Goal: Find specific page/section: Find specific page/section

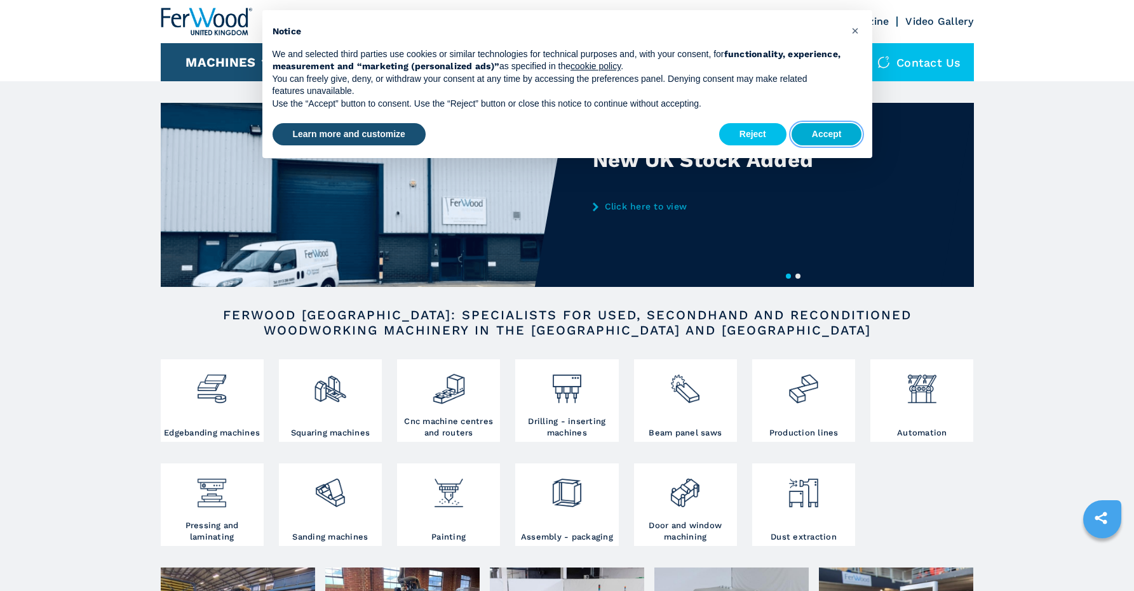
click at [834, 132] on button "Accept" at bounding box center [826, 134] width 71 height 23
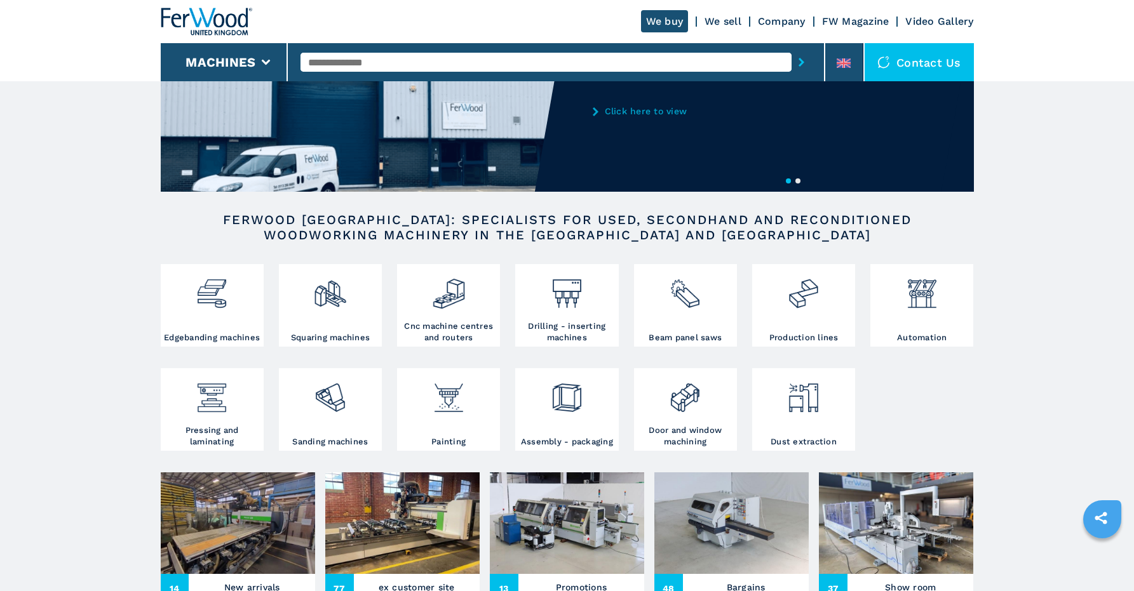
scroll to position [97, 0]
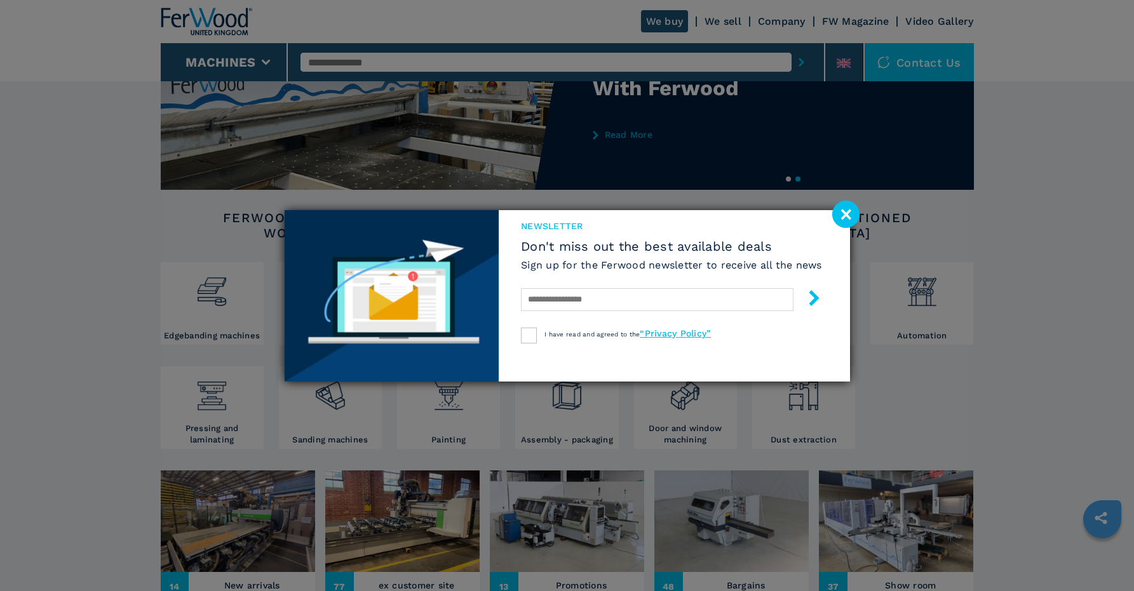
click at [847, 219] on image at bounding box center [845, 214] width 27 height 27
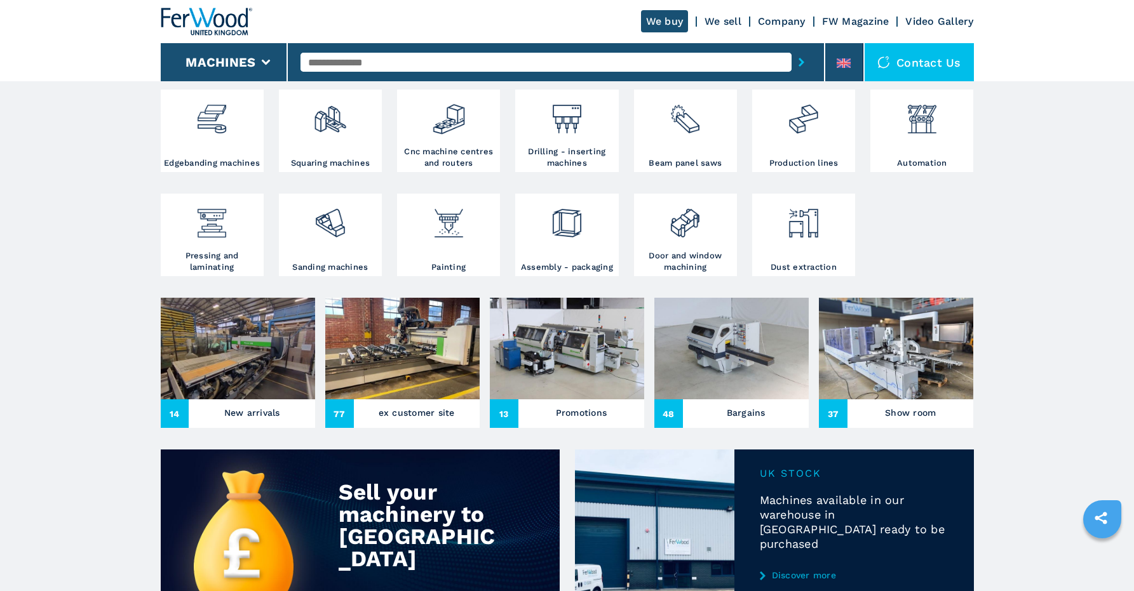
scroll to position [267, 0]
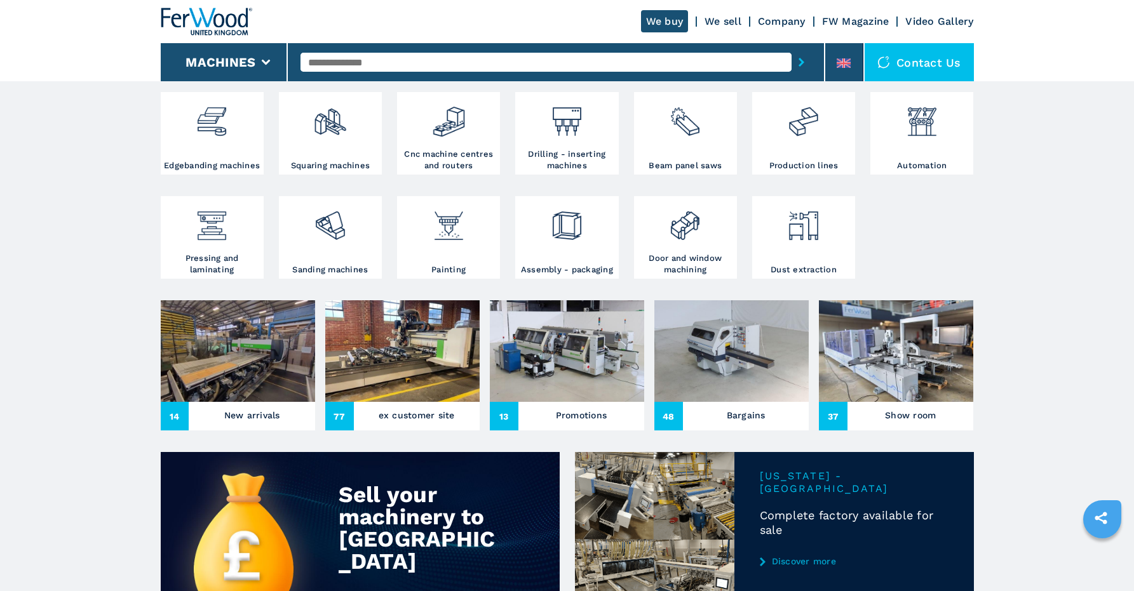
click at [400, 336] on img at bounding box center [402, 351] width 154 height 102
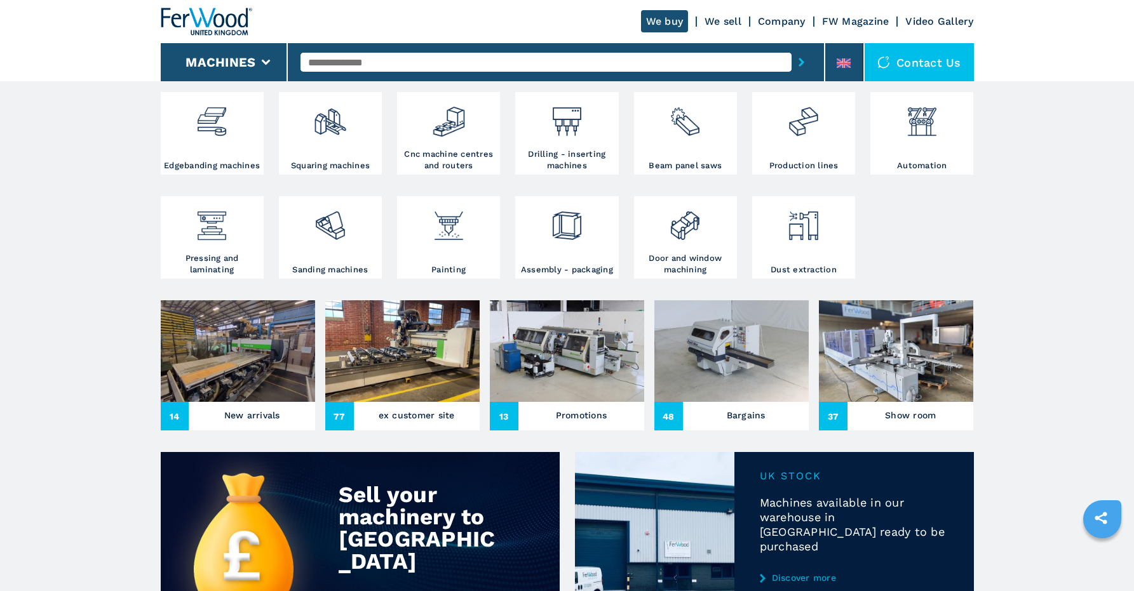
click at [346, 414] on span "77" at bounding box center [339, 416] width 29 height 29
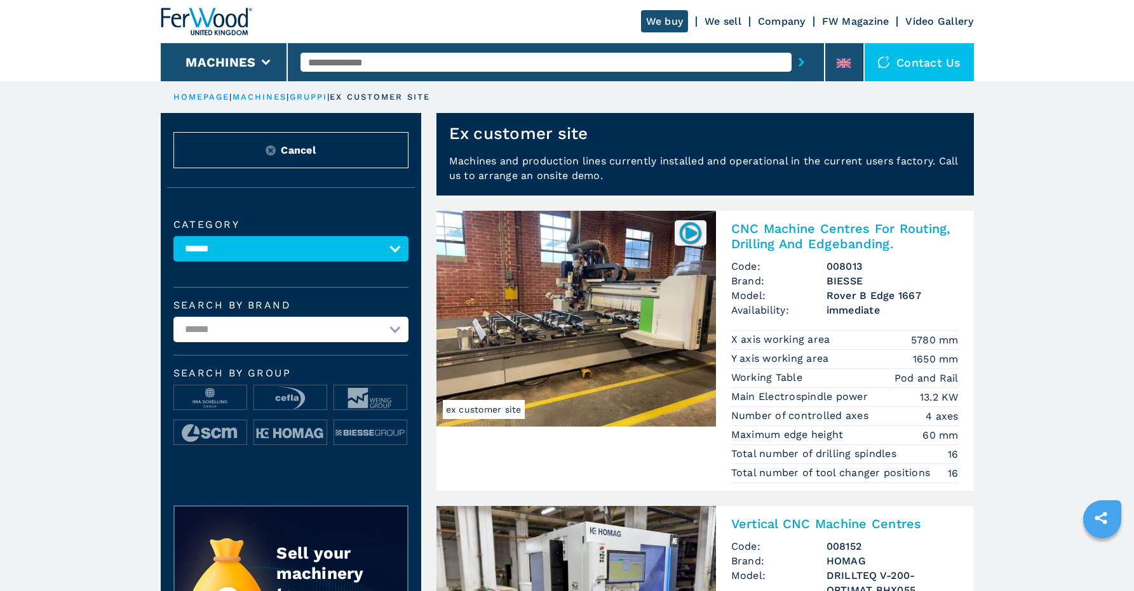
click at [340, 62] on input "text" at bounding box center [545, 62] width 491 height 19
type input "******"
click at [802, 62] on button "submit-button" at bounding box center [801, 62] width 20 height 29
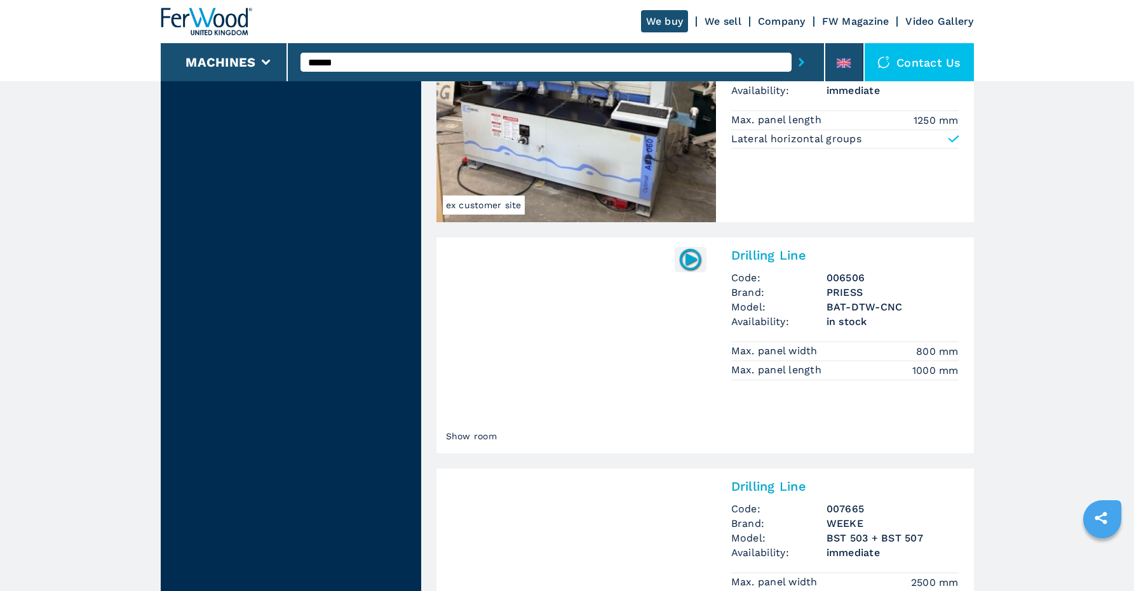
scroll to position [1426, 0]
